Goal: Navigation & Orientation: Go to known website

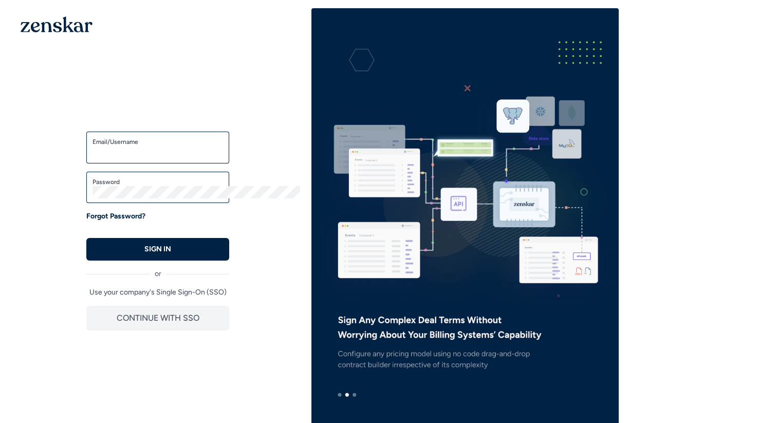
click at [61, 24] on img at bounding box center [57, 24] width 72 height 16
click at [223, 156] on input "Email/Username" at bounding box center [158, 152] width 131 height 12
type input "**********"
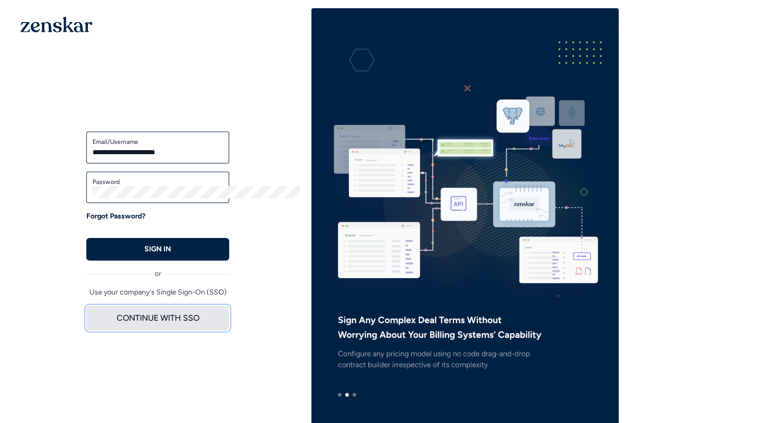
click at [177, 320] on button "CONTINUE WITH SSO" at bounding box center [157, 318] width 143 height 25
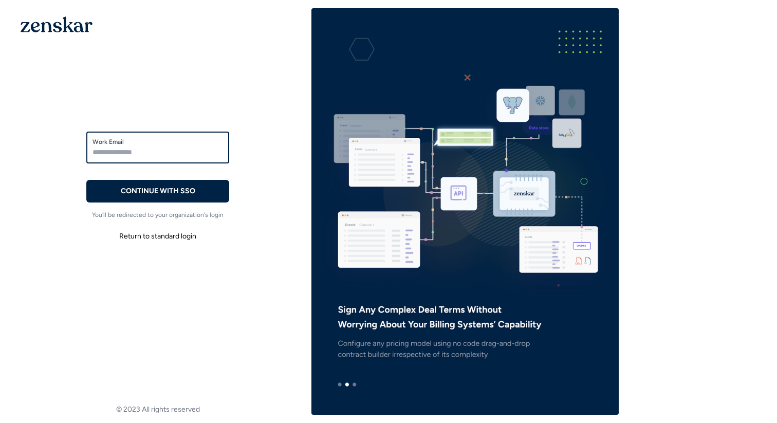
click at [139, 157] on input "Work Email" at bounding box center [158, 152] width 131 height 12
click at [45, 32] on img at bounding box center [57, 24] width 72 height 16
click at [69, 23] on img at bounding box center [57, 24] width 72 height 16
click at [61, 31] on img at bounding box center [57, 24] width 72 height 16
